Goal: Task Accomplishment & Management: Use online tool/utility

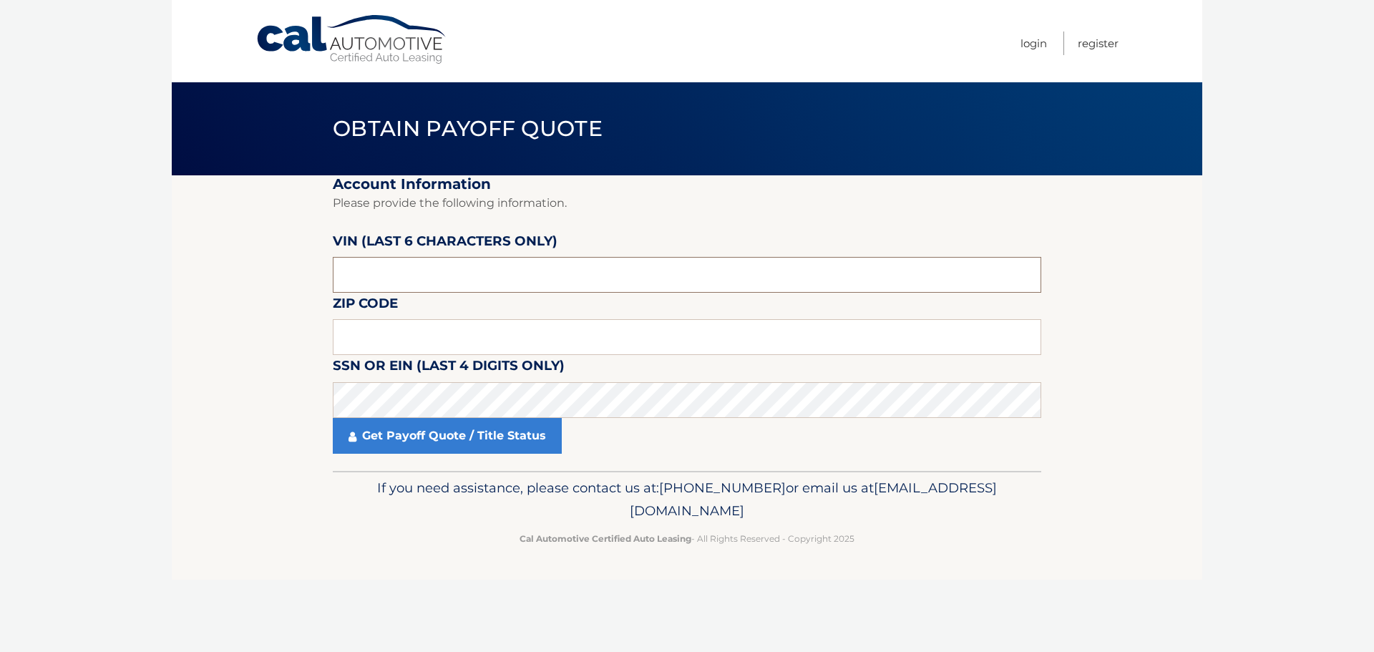
click at [436, 283] on input "text" at bounding box center [687, 275] width 708 height 36
type input "415526"
click at [407, 331] on input "text" at bounding box center [687, 337] width 708 height 36
type input "33417"
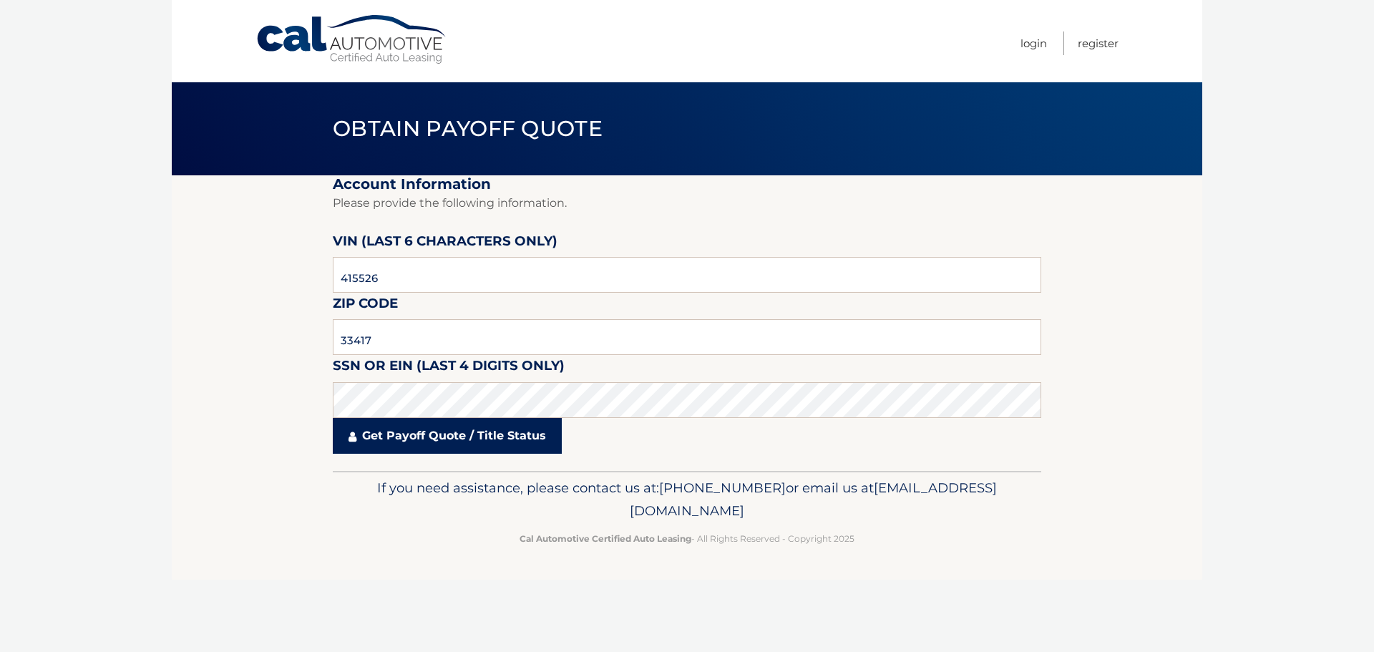
click at [413, 452] on link "Get Payoff Quote / Title Status" at bounding box center [447, 436] width 229 height 36
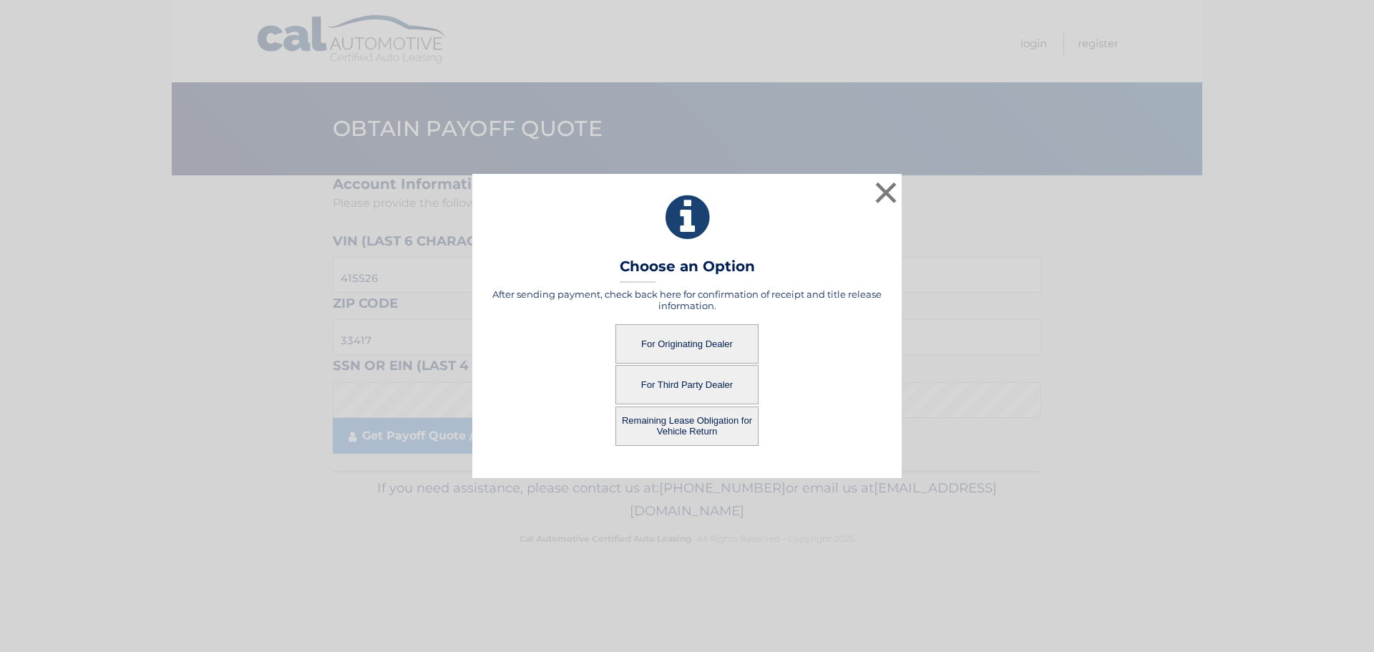
click at [703, 342] on button "For Originating Dealer" at bounding box center [686, 343] width 143 height 39
click at [684, 341] on button "For Originating Dealer" at bounding box center [686, 343] width 143 height 39
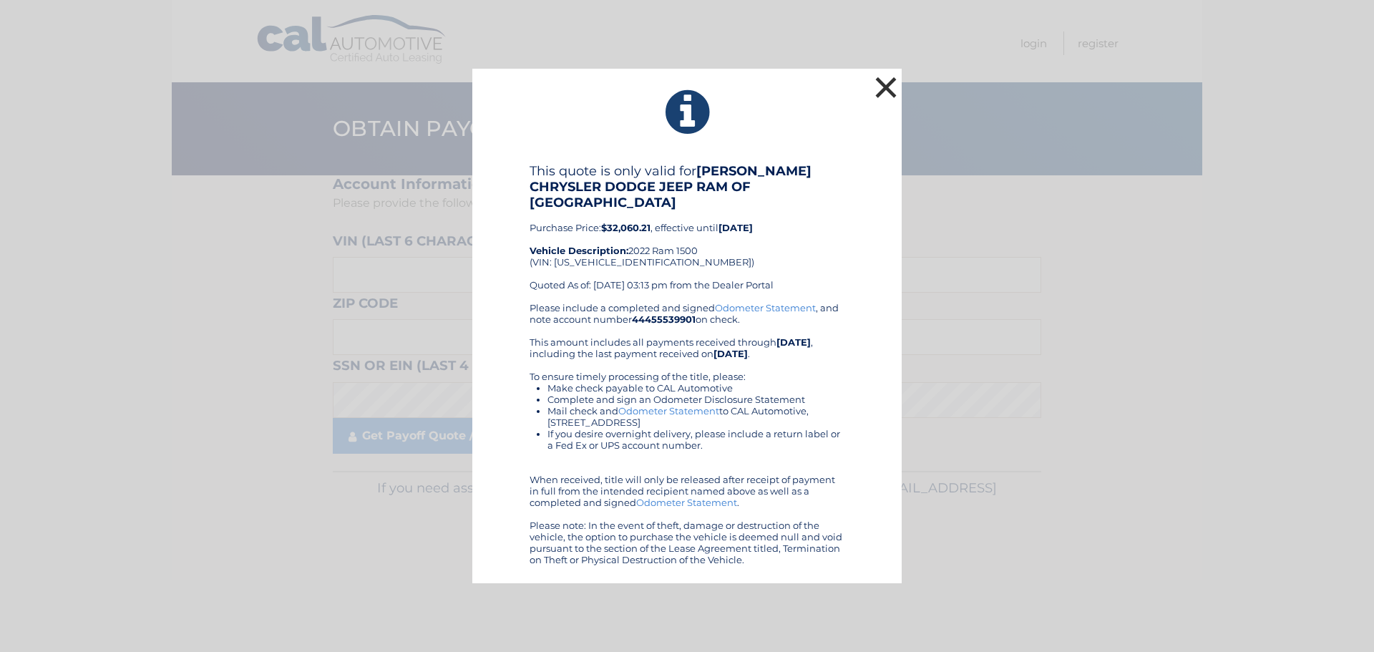
click at [889, 95] on button "×" at bounding box center [885, 87] width 29 height 29
